Goal: Task Accomplishment & Management: Manage account settings

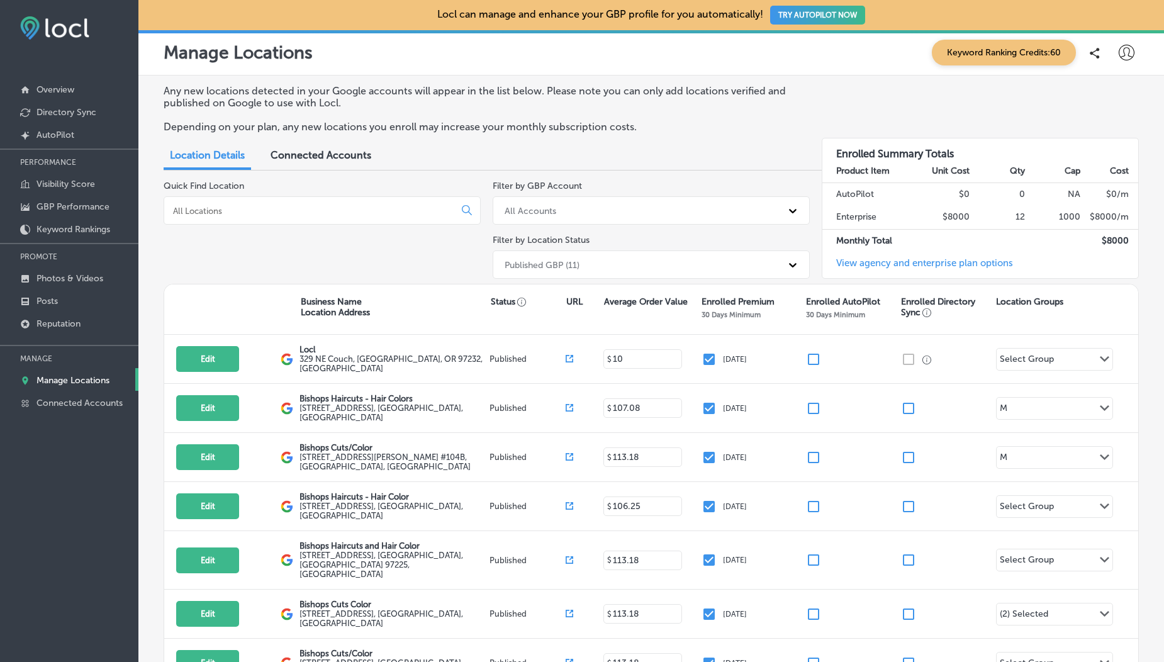
click at [1114, 61] on div at bounding box center [1125, 52] width 25 height 25
click at [1120, 99] on p "My Account" at bounding box center [1108, 98] width 57 height 15
select select "US"
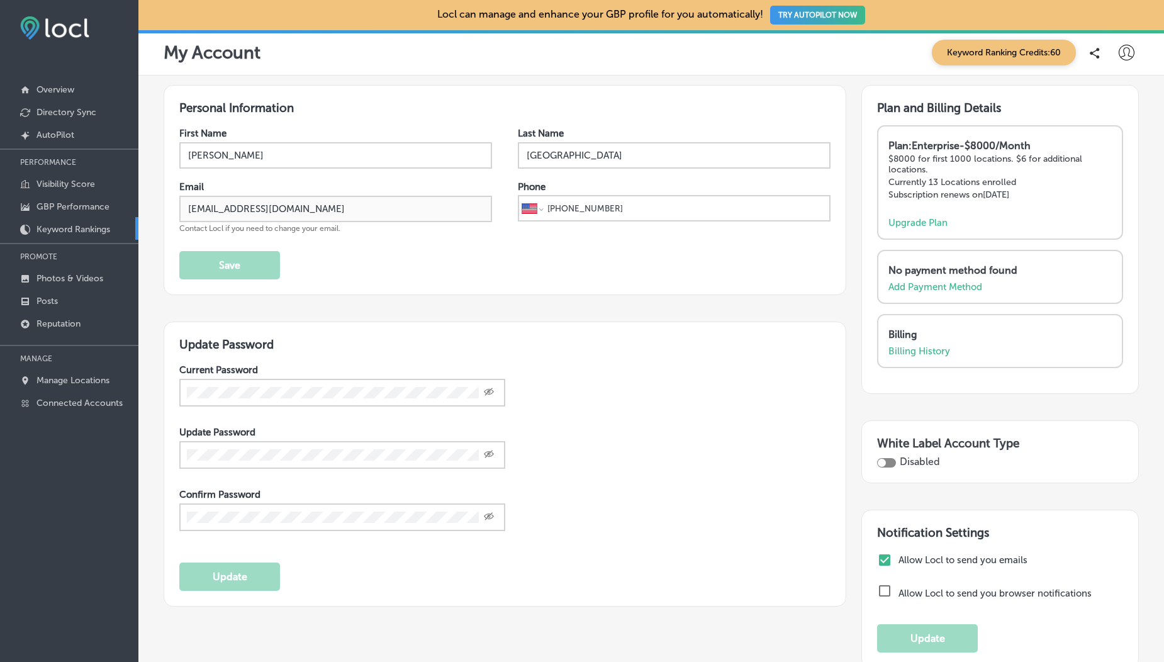
drag, startPoint x: 445, startPoint y: 250, endPoint x: 54, endPoint y: 232, distance: 391.1
click at [54, 232] on div "iconmonstr-menu-thin copy Created with Sketch. Overview Directory Sync Created …" at bounding box center [582, 331] width 1164 height 662
click at [54, 232] on p "Keyword Rankings" at bounding box center [73, 229] width 74 height 11
